Goal: Task Accomplishment & Management: Manage account settings

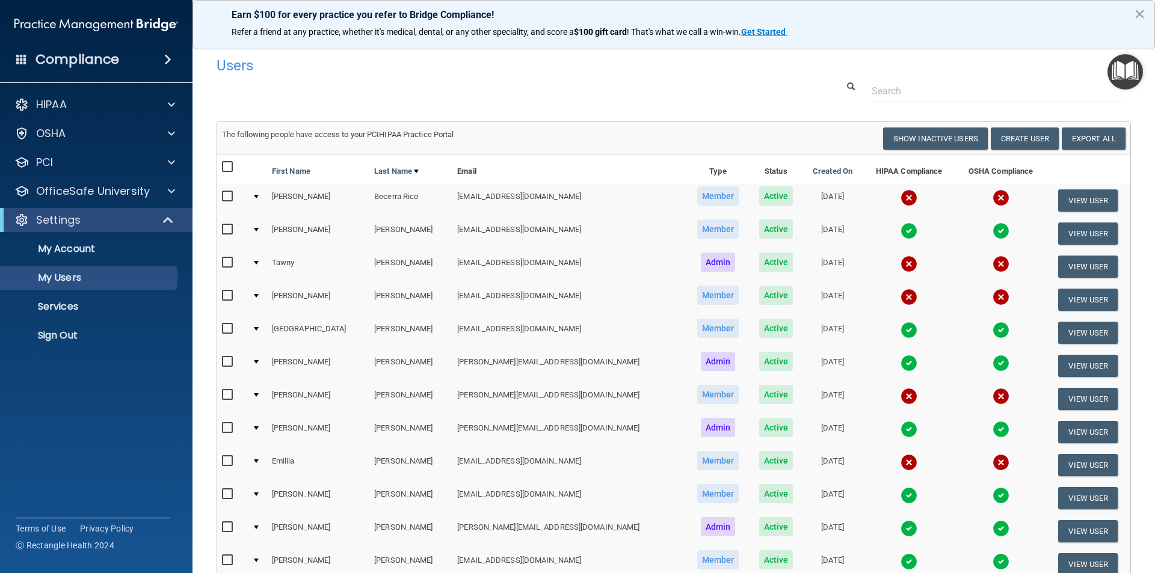
select select "30"
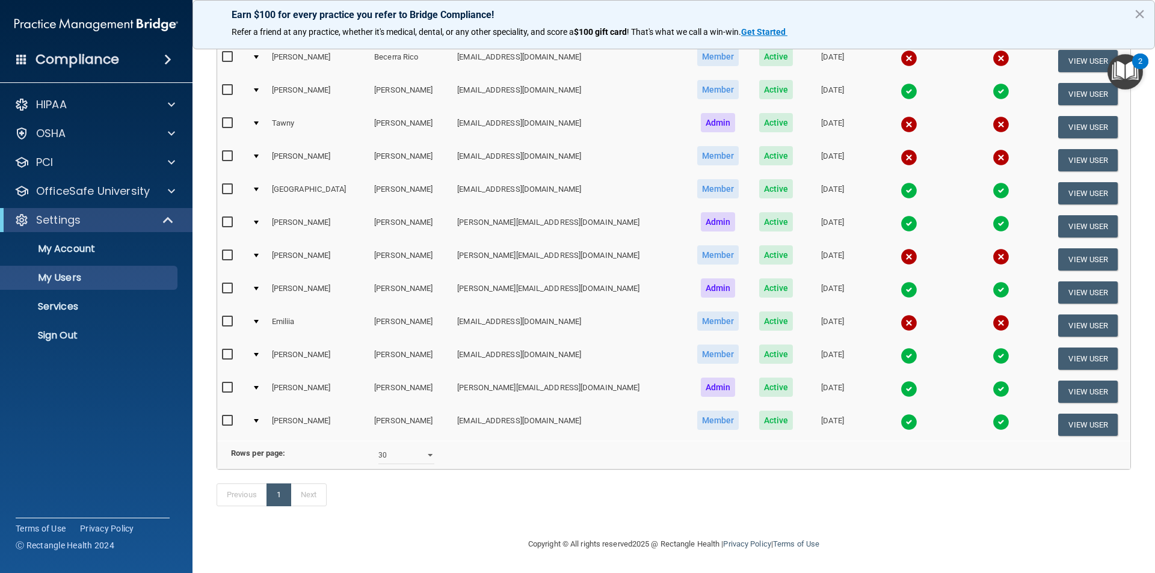
scroll to position [97, 0]
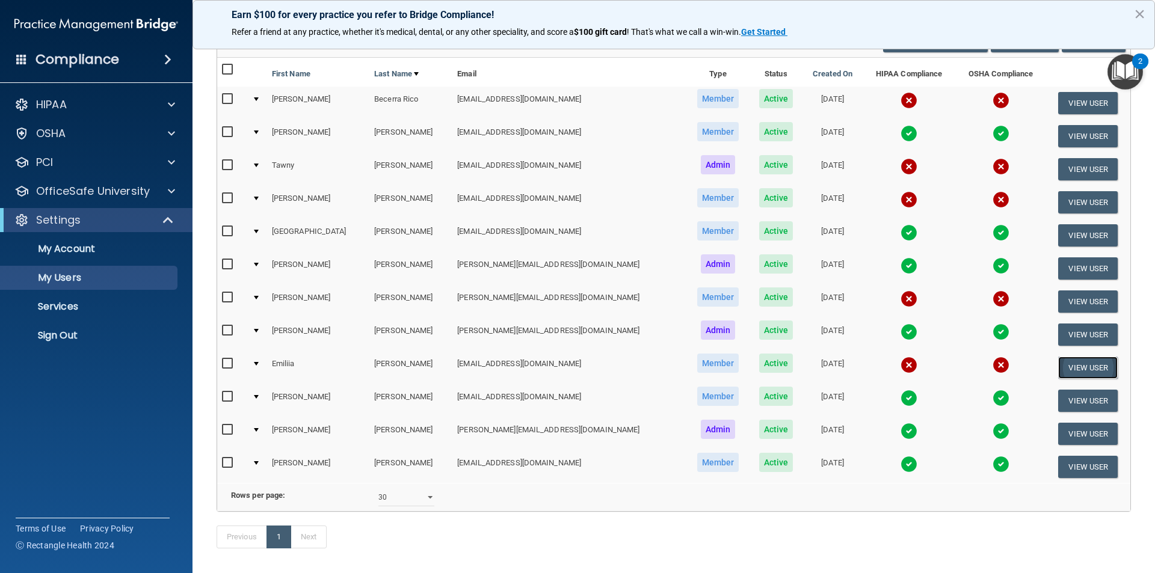
click at [1061, 362] on button "View User" at bounding box center [1088, 368] width 60 height 22
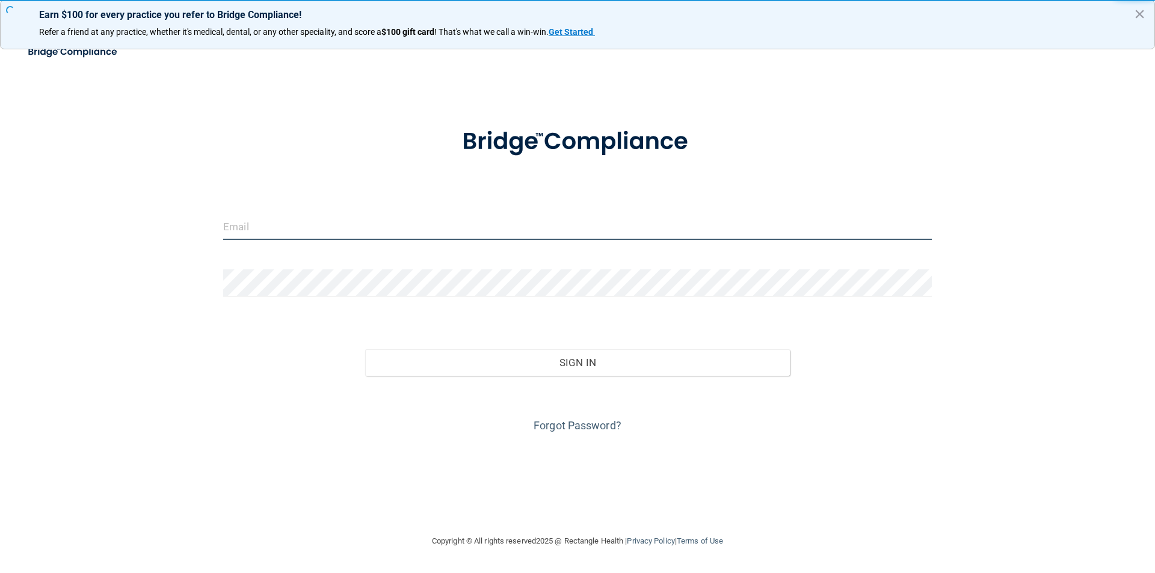
type input "[PERSON_NAME][EMAIL_ADDRESS][DOMAIN_NAME]"
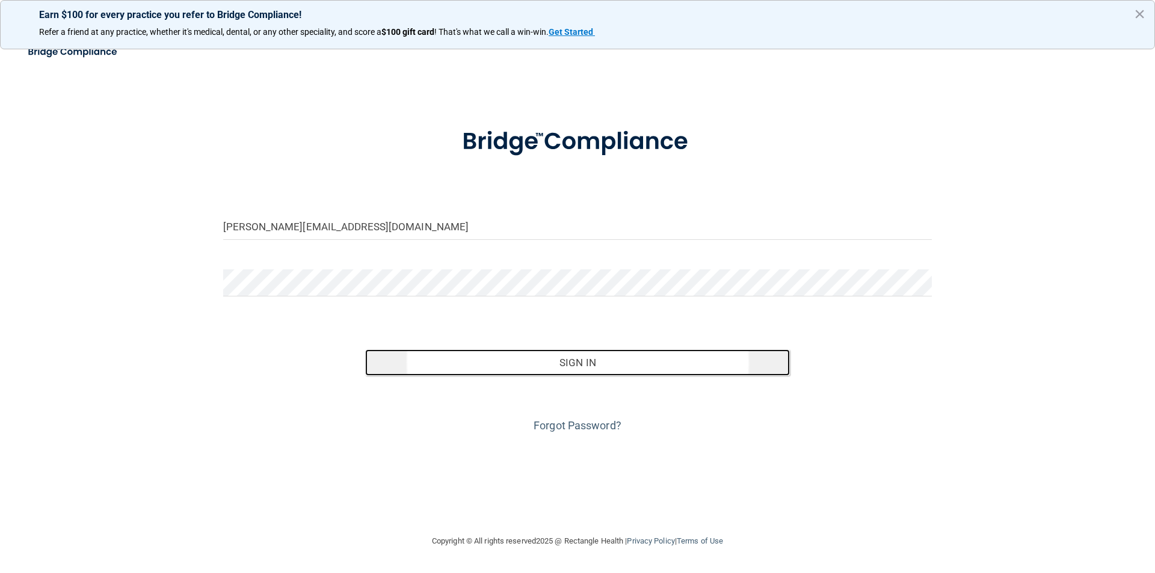
click at [586, 359] on button "Sign In" at bounding box center [577, 363] width 425 height 26
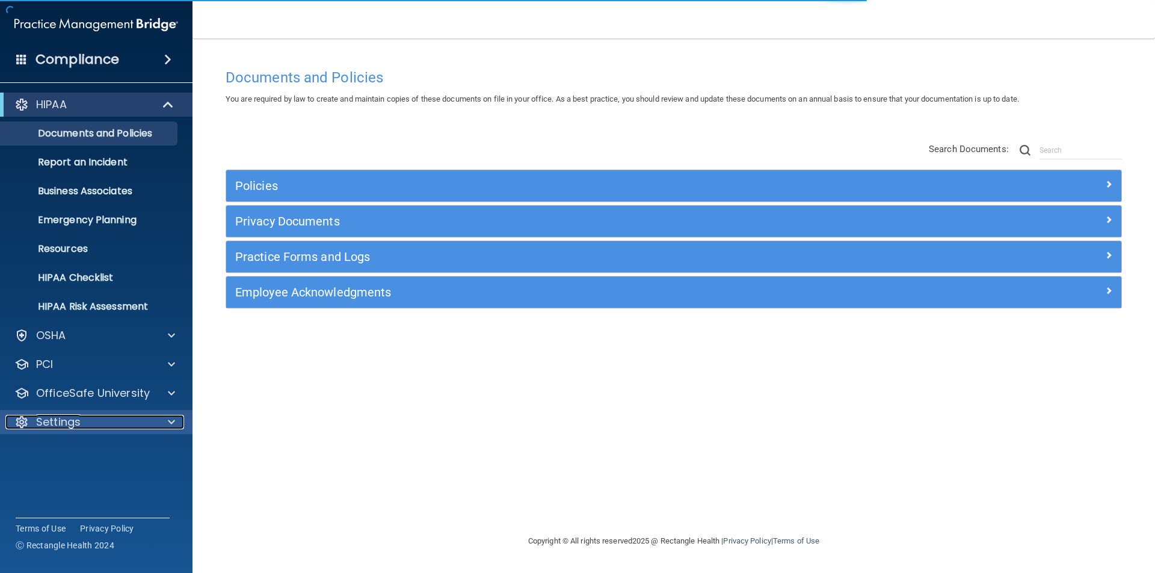
click at [49, 420] on p "Settings" at bounding box center [58, 422] width 45 height 14
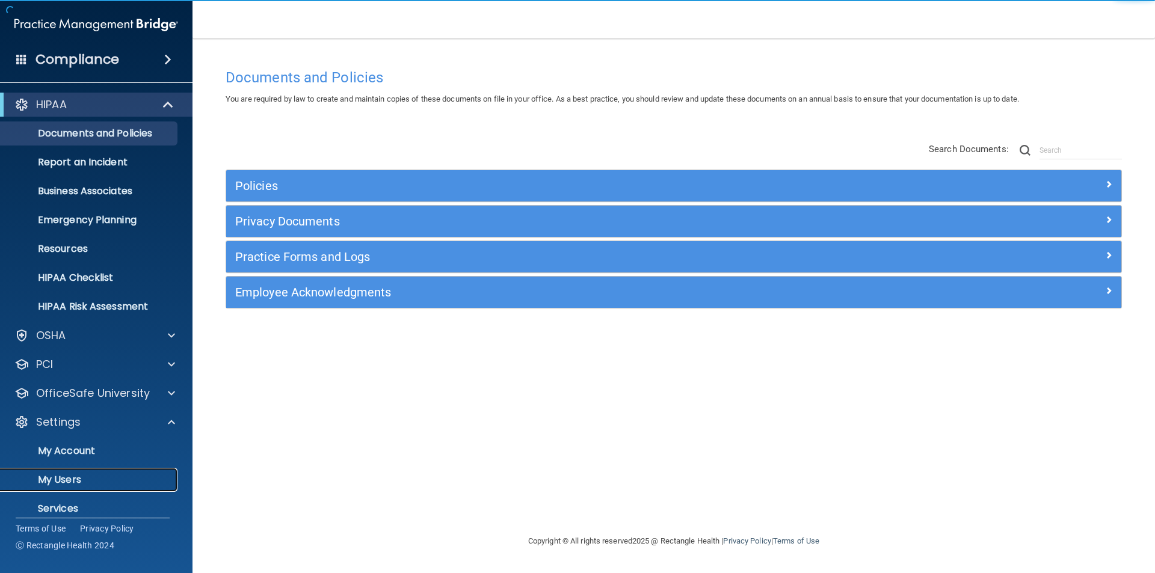
click at [61, 477] on p "My Users" at bounding box center [90, 480] width 164 height 12
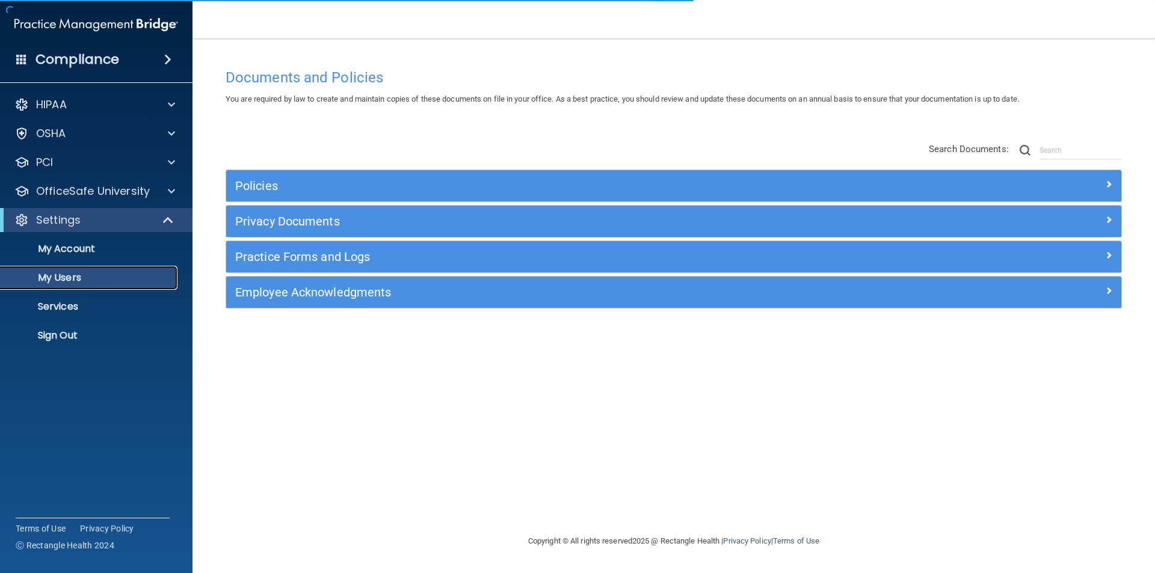
select select "20"
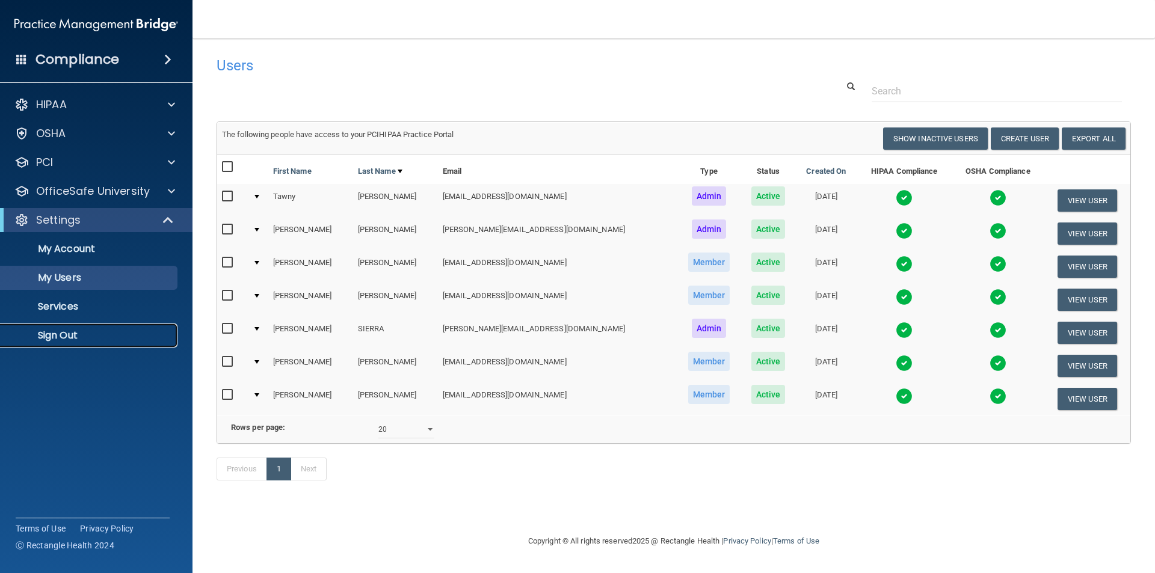
click at [73, 332] on p "Sign Out" at bounding box center [90, 336] width 164 height 12
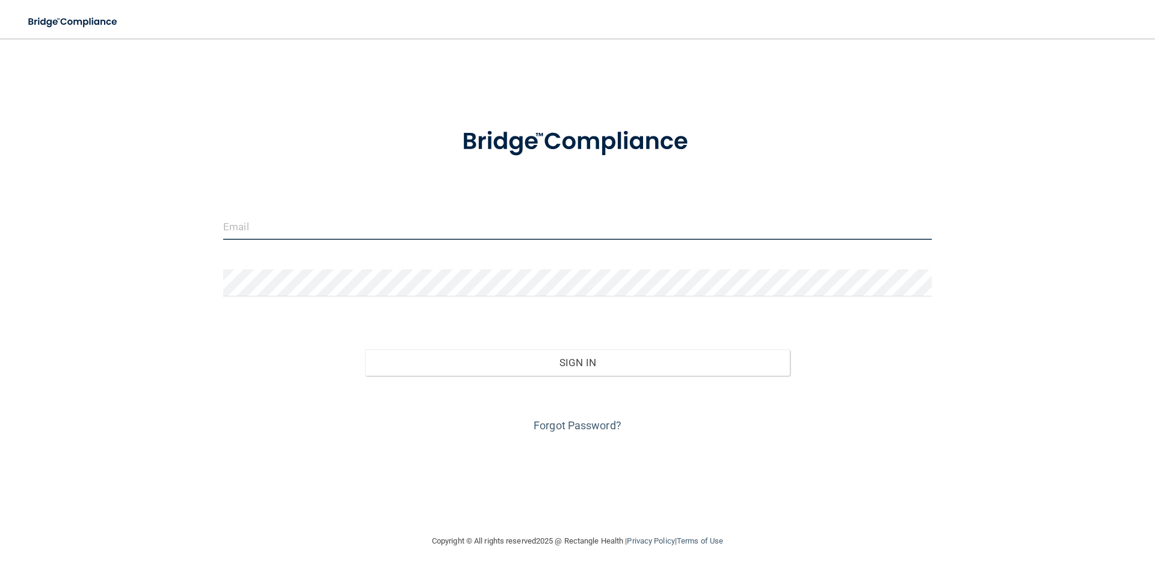
type input "[PERSON_NAME][EMAIL_ADDRESS][DOMAIN_NAME]"
click at [389, 220] on input "[PERSON_NAME][EMAIL_ADDRESS][DOMAIN_NAME]" at bounding box center [577, 226] width 709 height 27
